Goal: Task Accomplishment & Management: Use online tool/utility

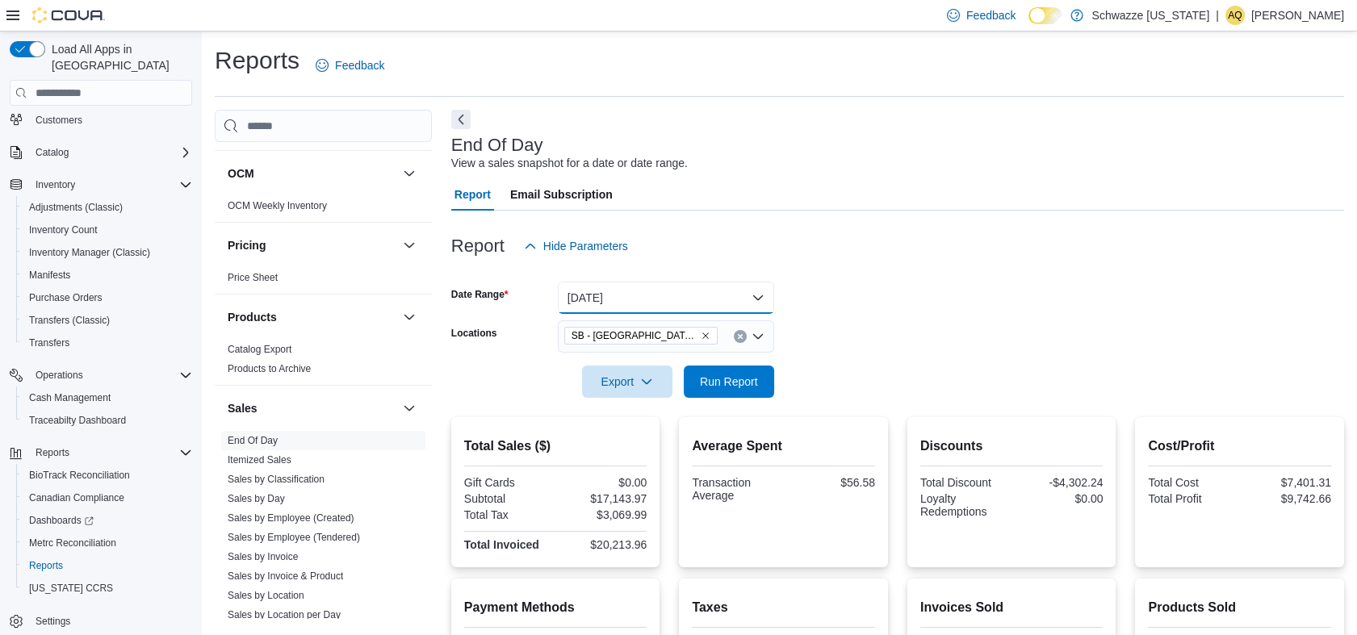
click at [633, 287] on button "Yesterday" at bounding box center [666, 298] width 216 height 32
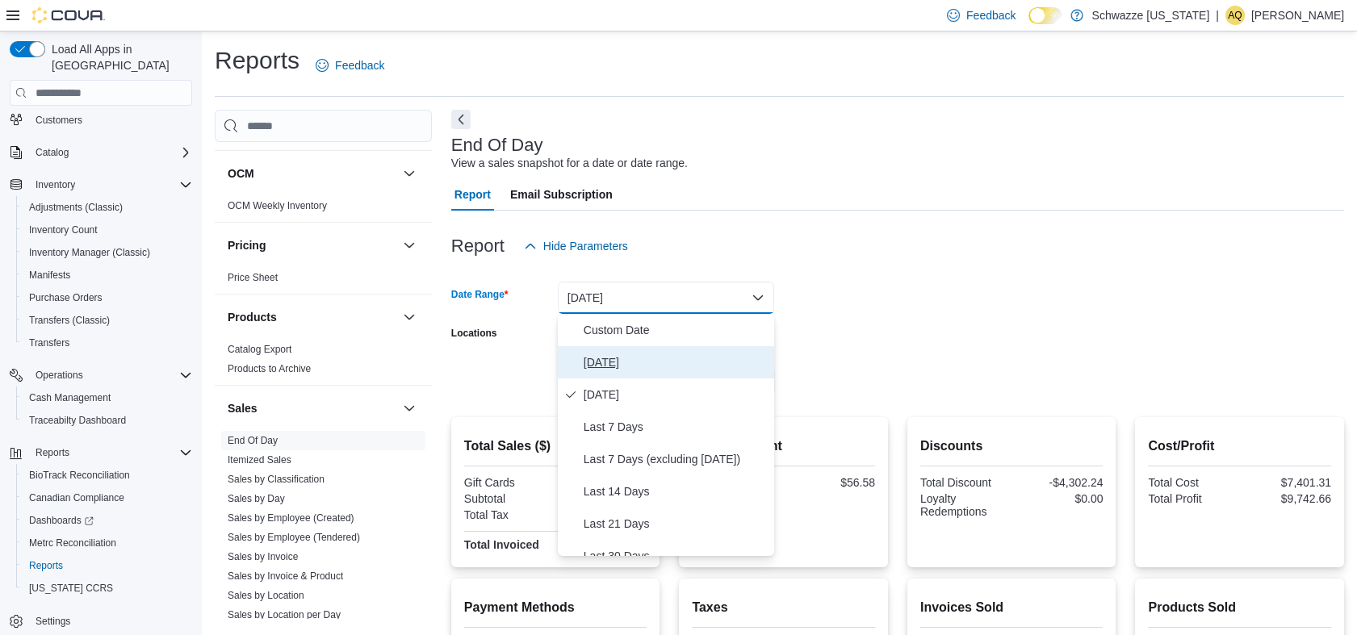
click at [622, 370] on span "Today" at bounding box center [675, 362] width 184 height 19
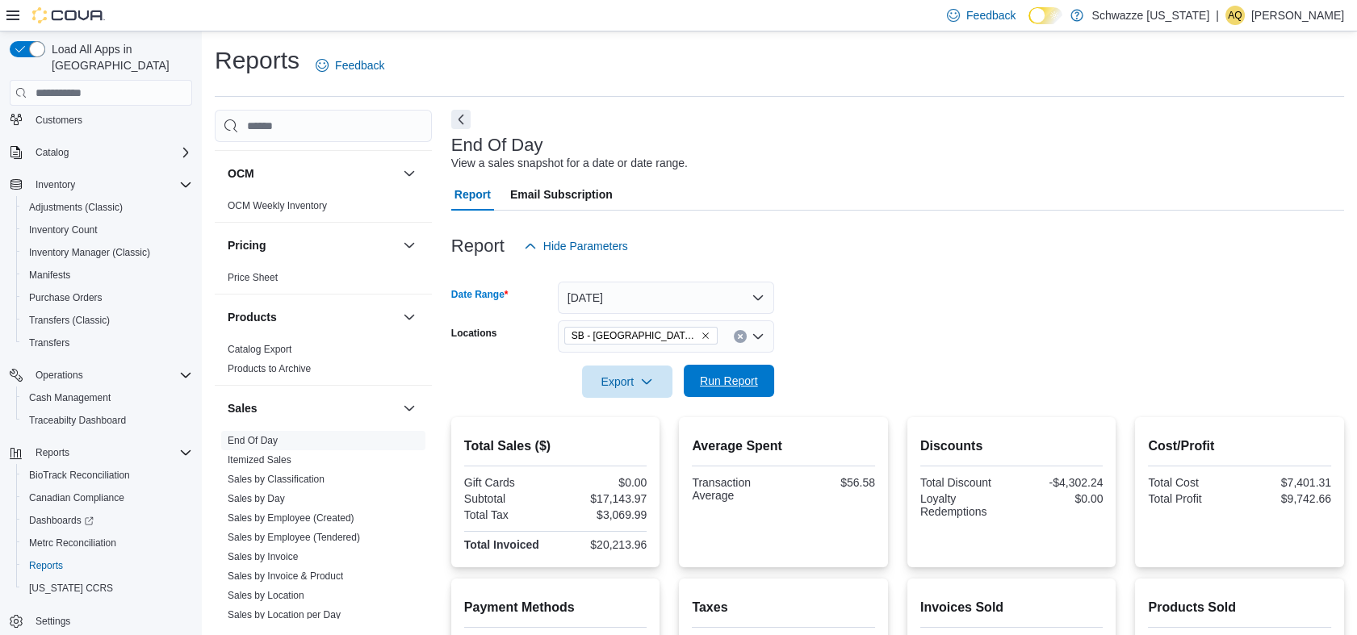
click at [691, 368] on button "Run Report" at bounding box center [729, 381] width 90 height 32
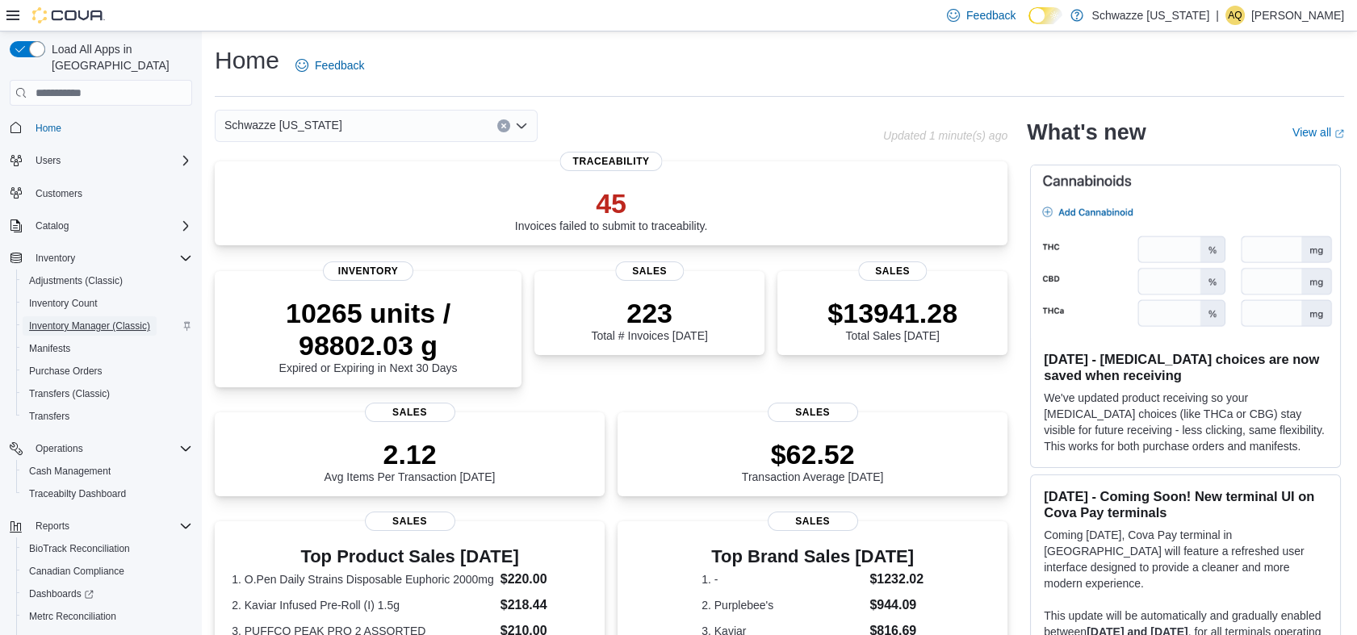
click at [71, 320] on span "Inventory Manager (Classic)" at bounding box center [89, 326] width 121 height 13
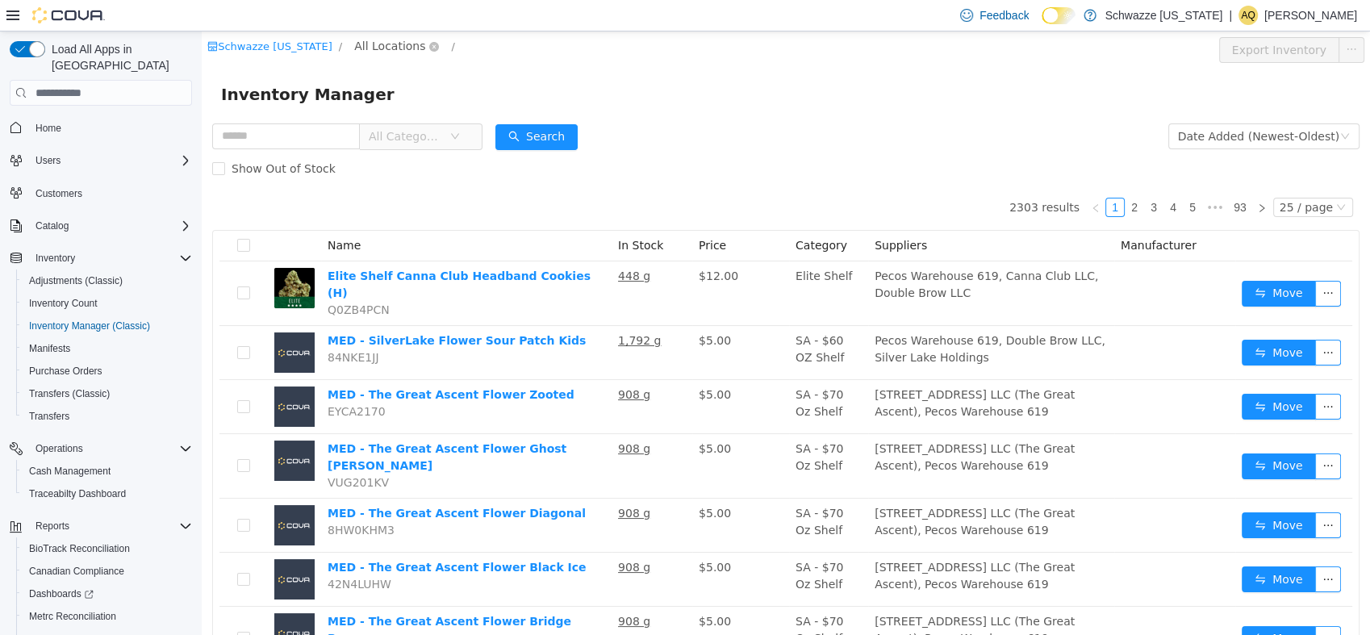
click at [355, 42] on span "All Locations" at bounding box center [389, 46] width 71 height 18
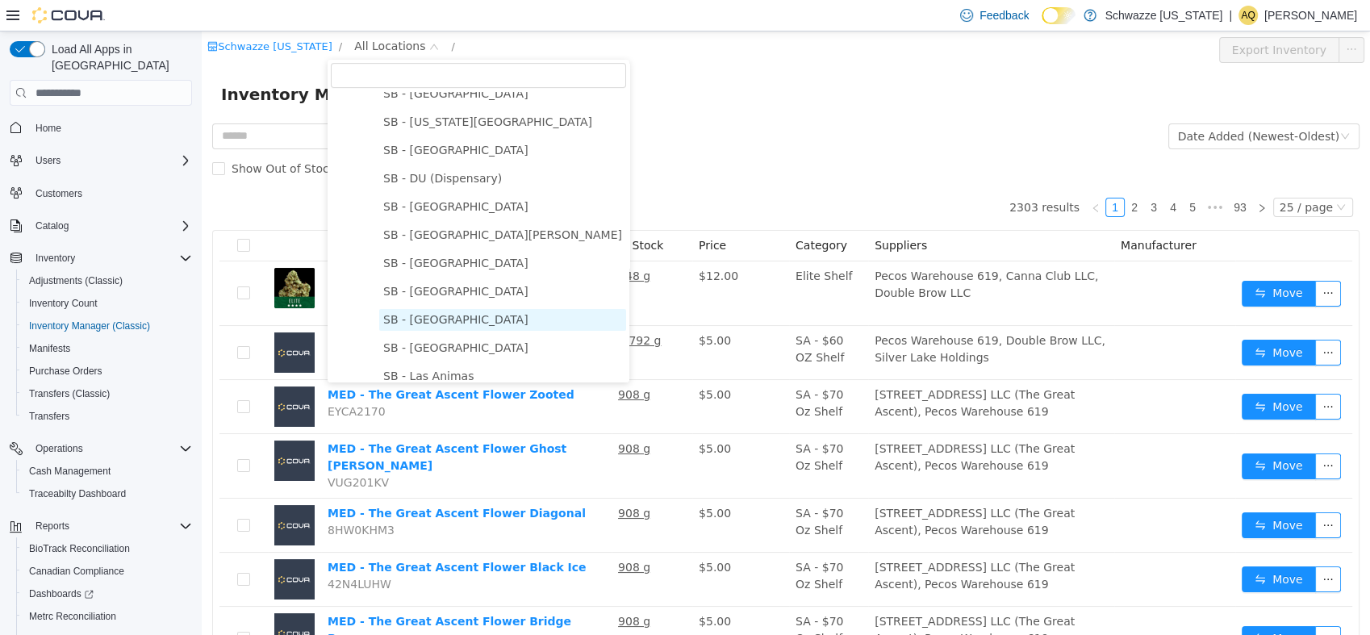
scroll to position [448, 0]
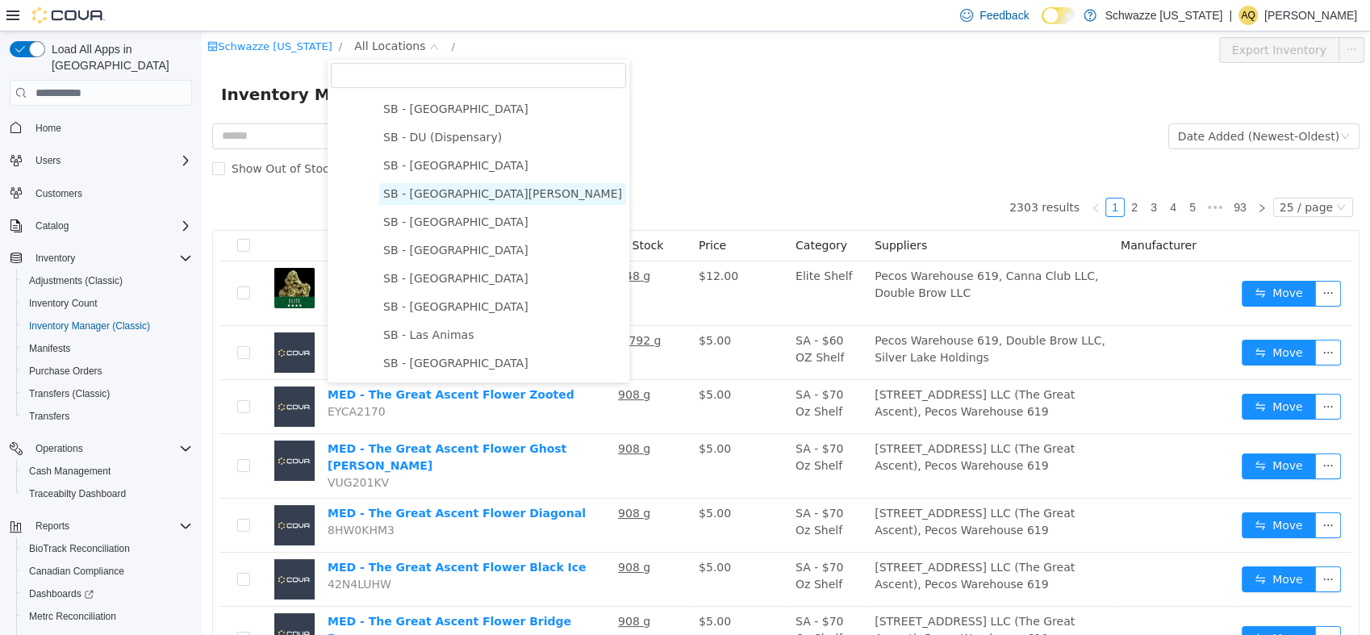
click at [445, 199] on span "SB - [GEOGRAPHIC_DATA][PERSON_NAME]" at bounding box center [502, 193] width 239 height 13
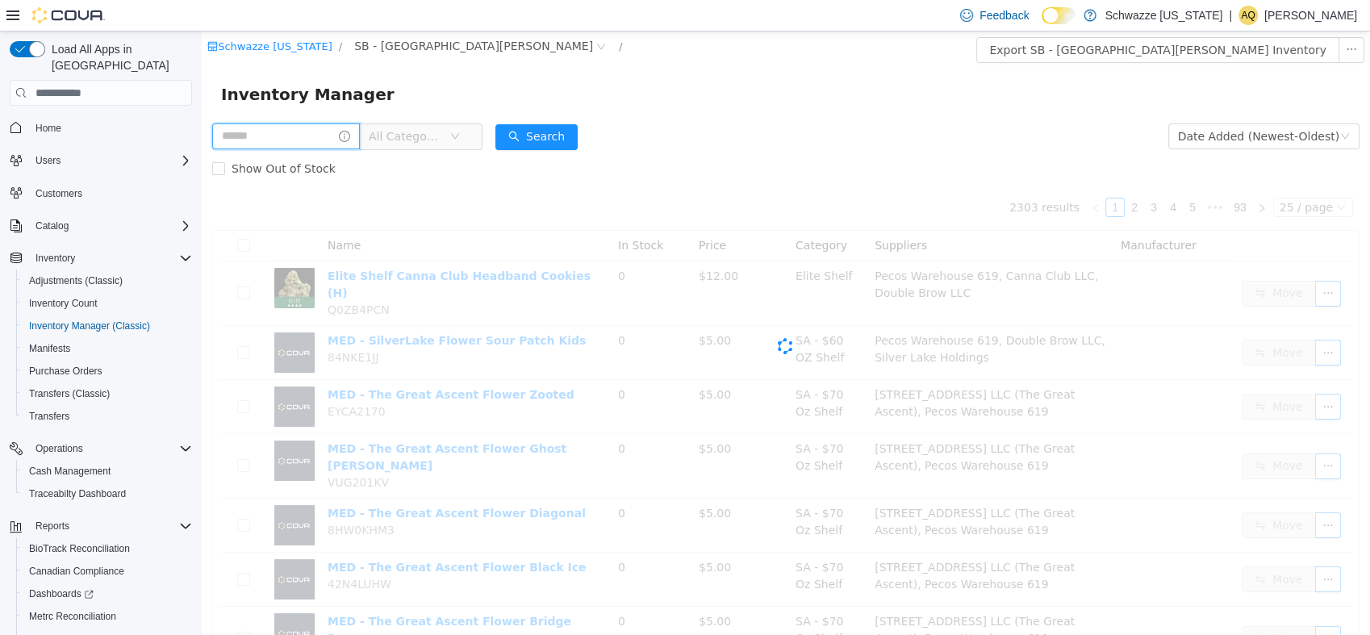
click at [278, 134] on input "text" at bounding box center [286, 136] width 148 height 26
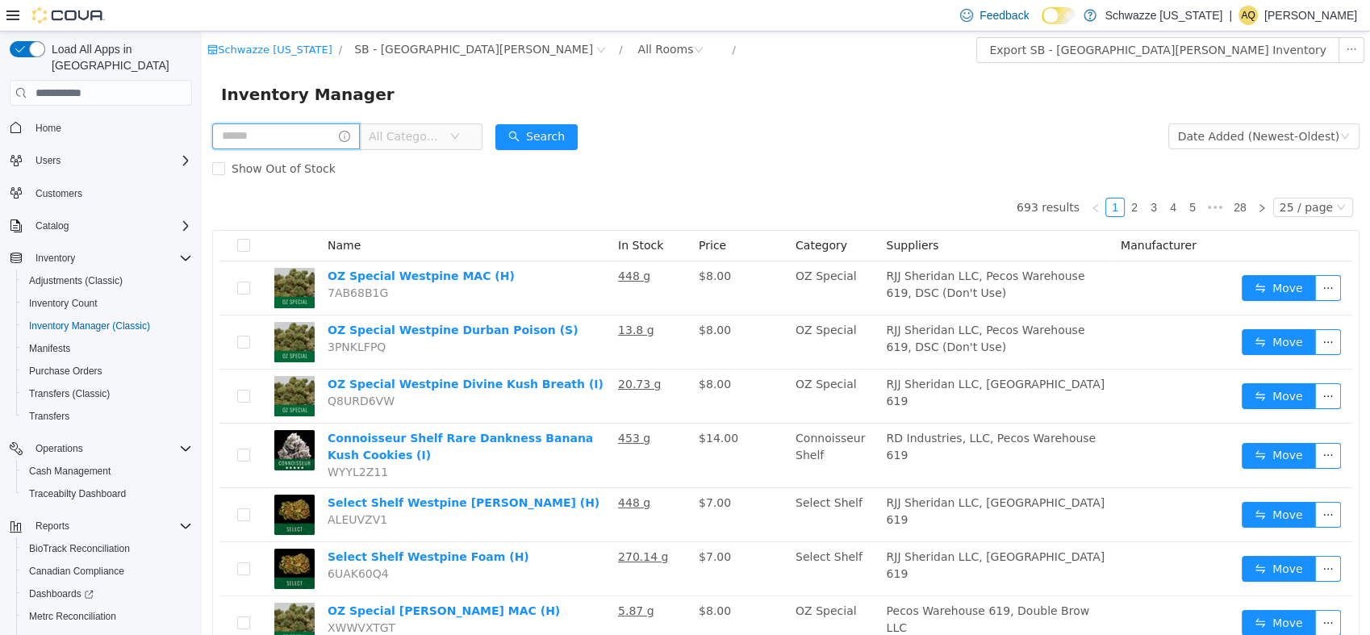
click at [284, 131] on input "text" at bounding box center [286, 136] width 148 height 26
type input "**********"
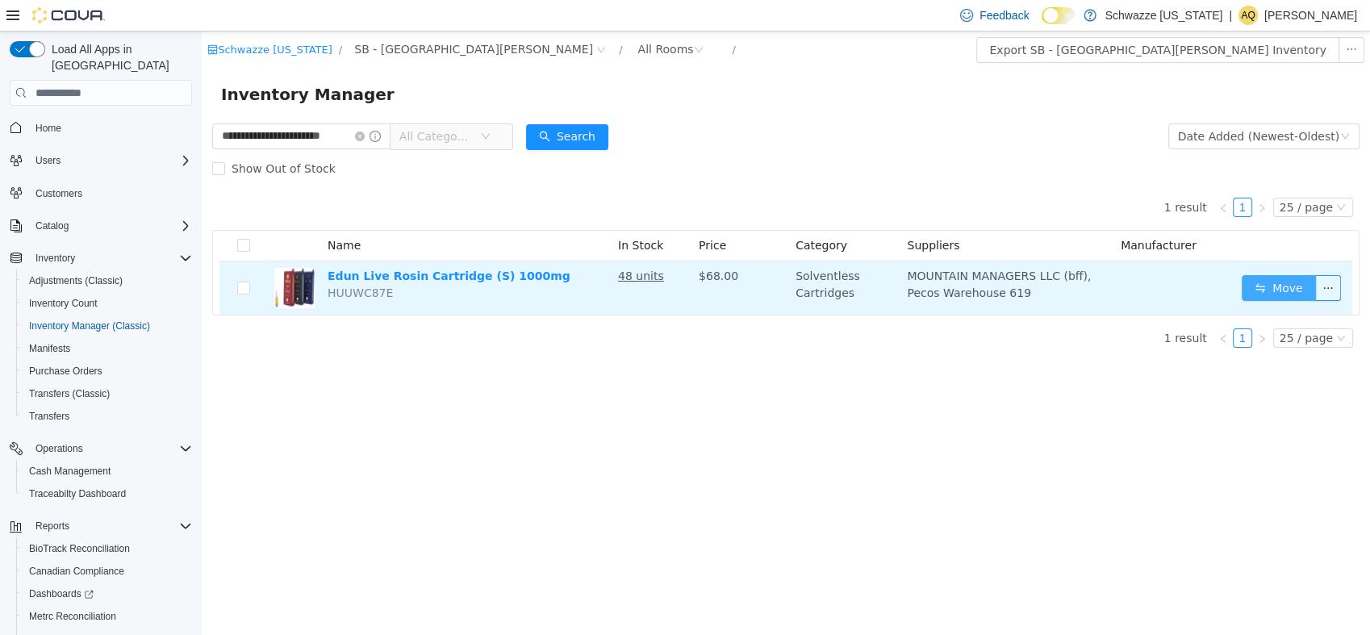
click at [1285, 286] on button "Move" at bounding box center [1279, 288] width 74 height 26
